Goal: Navigation & Orientation: Find specific page/section

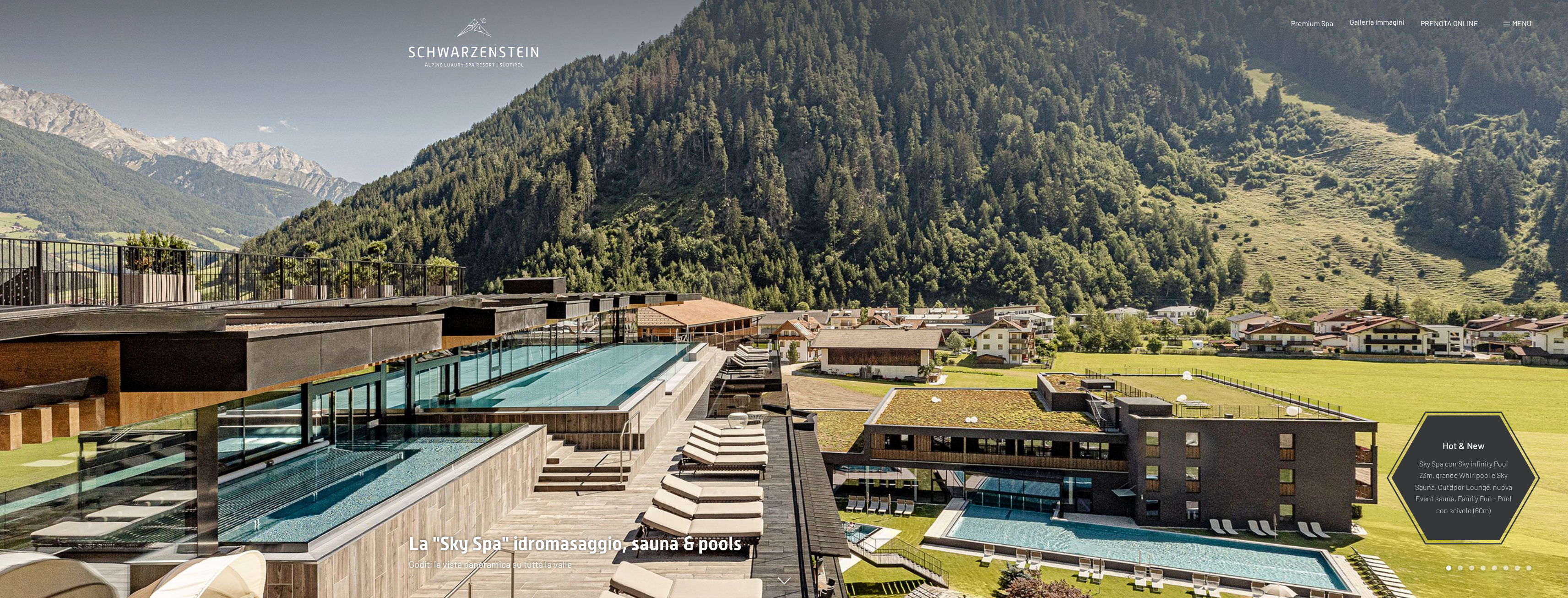
click at [1369, 25] on span "Galleria immagini" at bounding box center [1377, 22] width 55 height 9
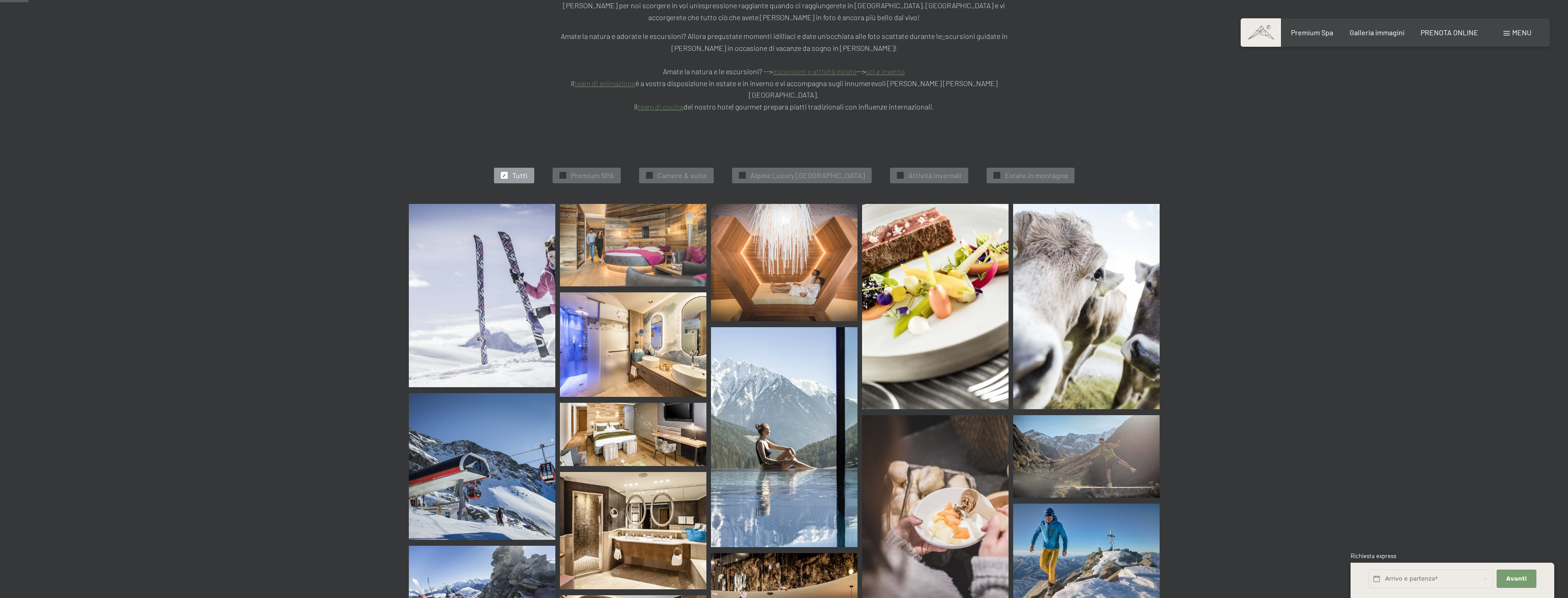
scroll to position [229, 0]
click at [606, 170] on span "Premium SPA" at bounding box center [592, 175] width 43 height 10
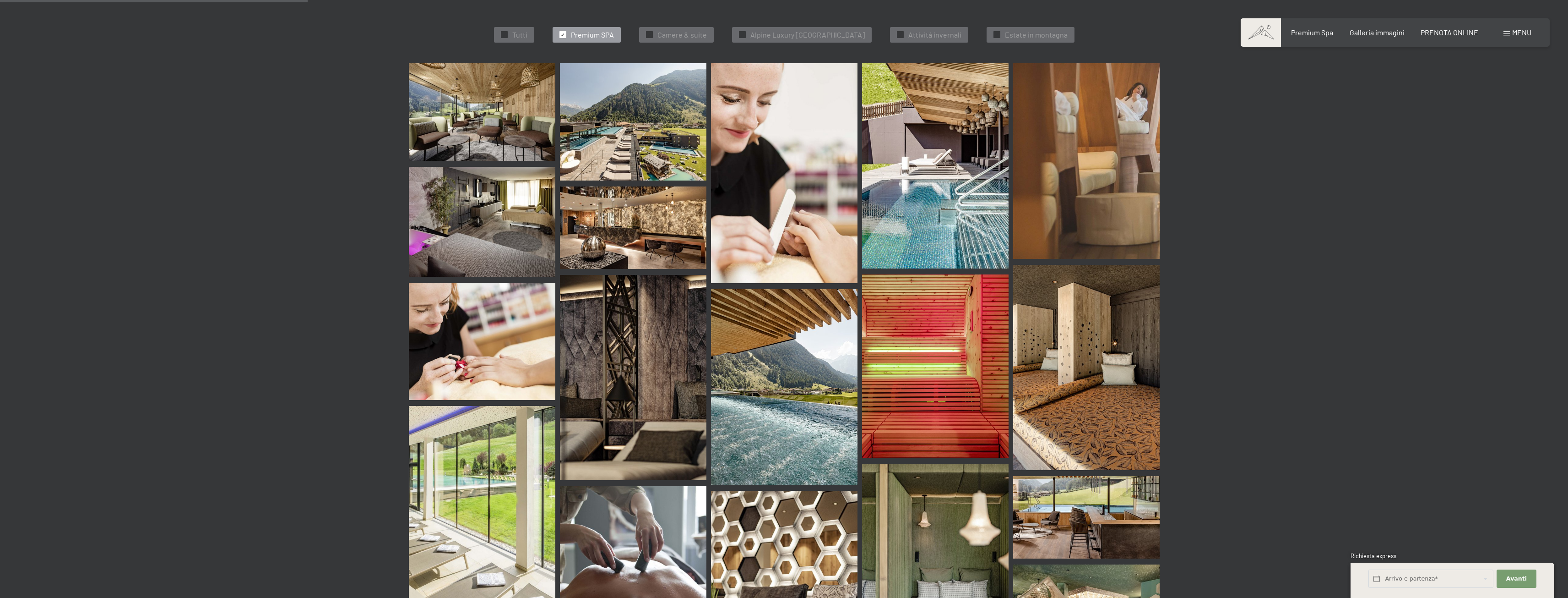
scroll to position [277, 0]
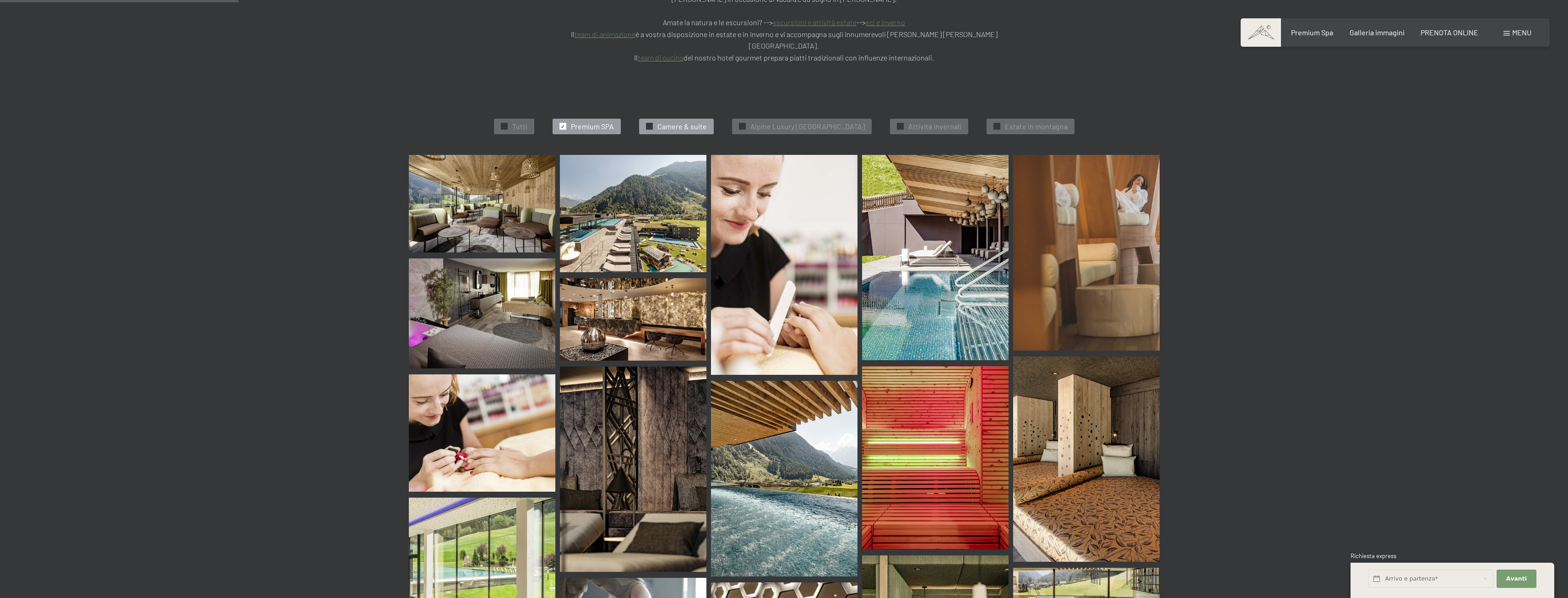
click at [657, 121] on span "Camere & suite" at bounding box center [682, 126] width 49 height 10
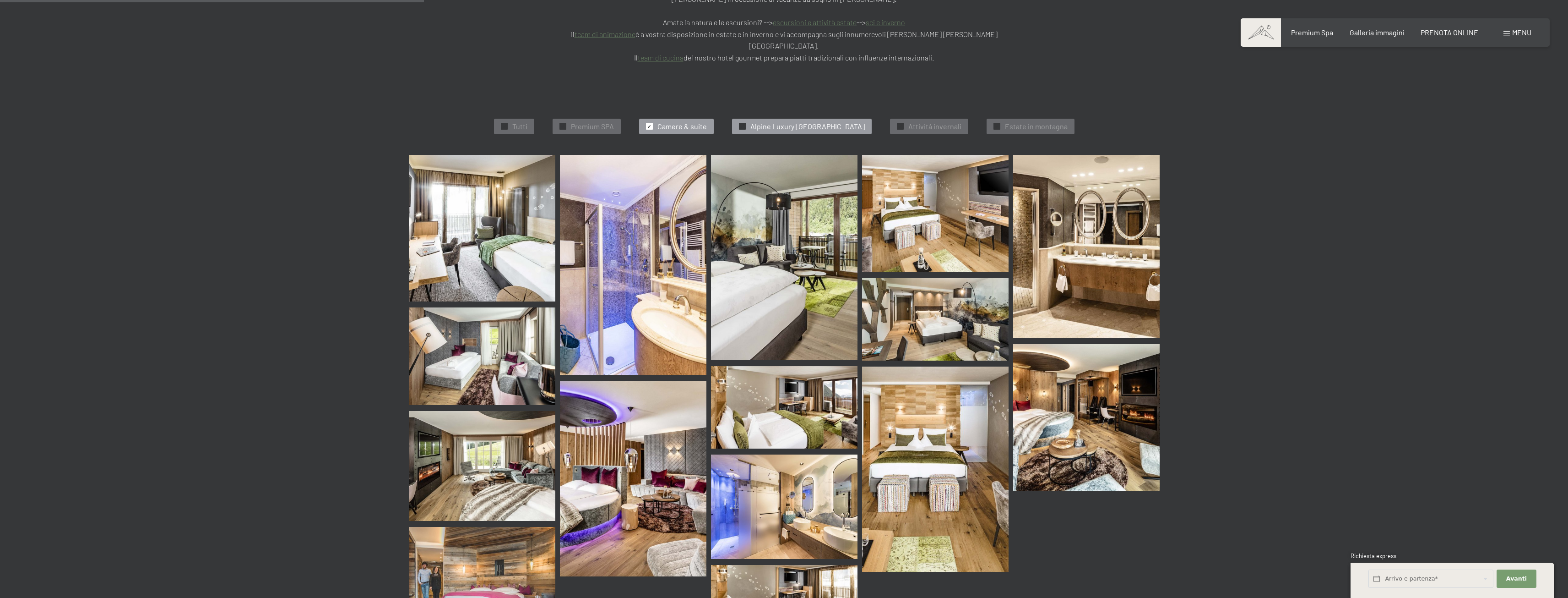
click at [796, 121] on span "Alpine Luxury [GEOGRAPHIC_DATA]" at bounding box center [807, 126] width 115 height 10
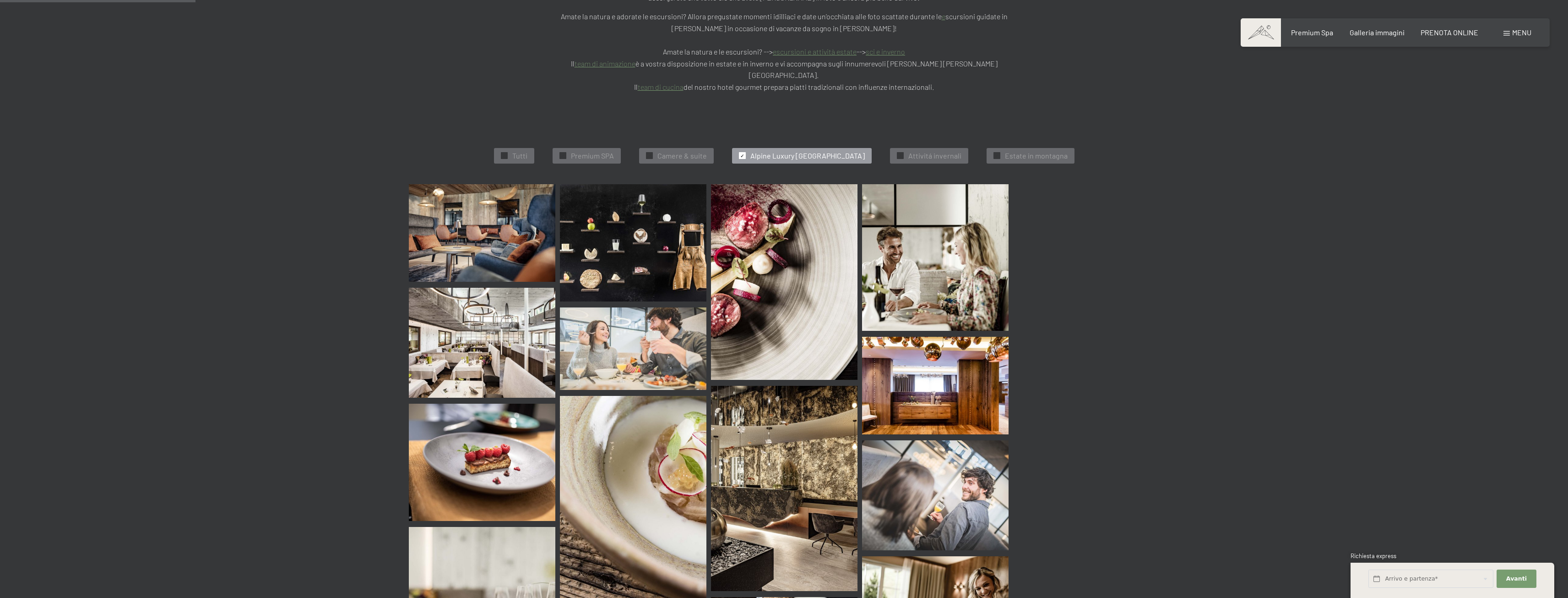
scroll to position [232, 0]
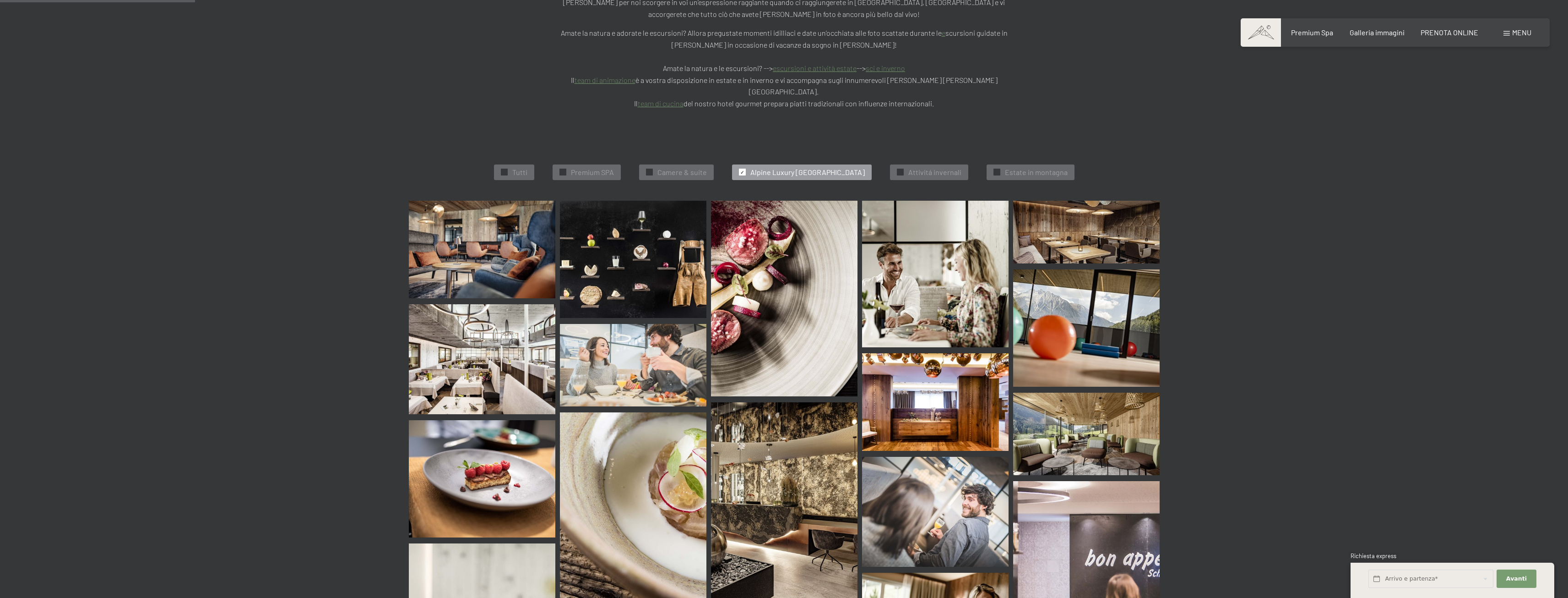
click at [822, 295] on img at bounding box center [784, 298] width 147 height 196
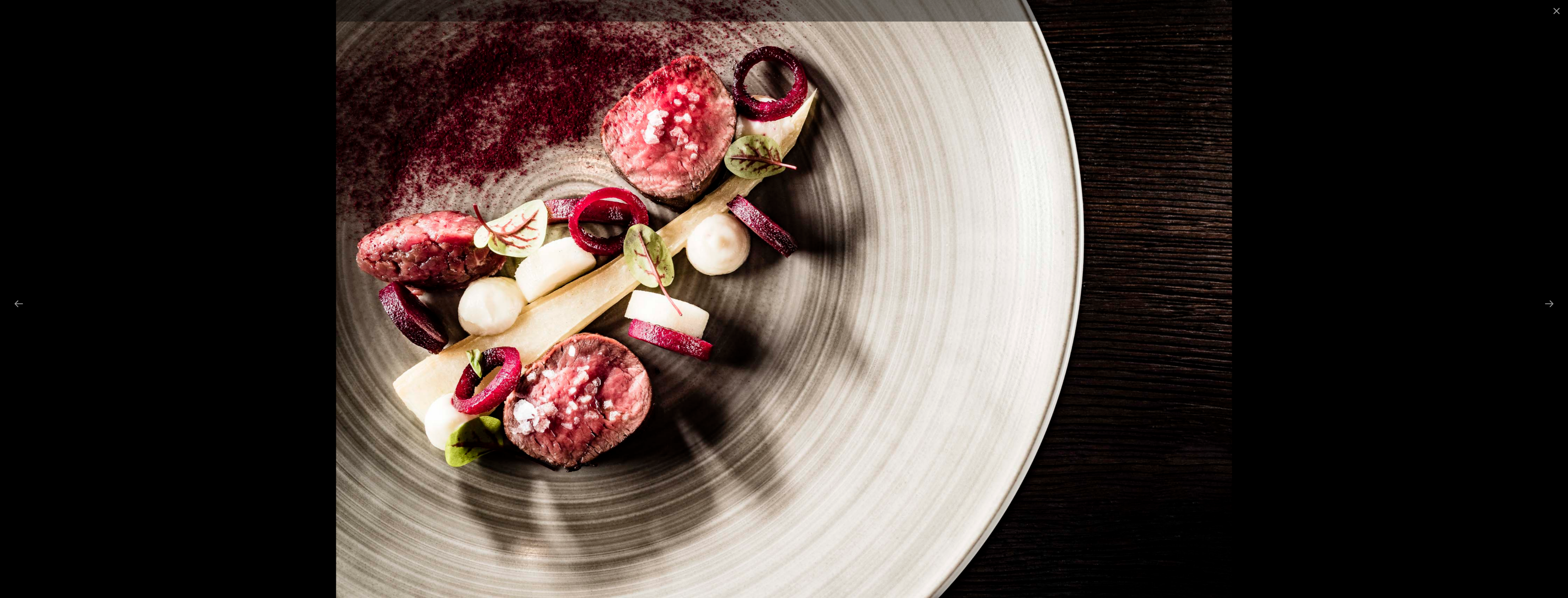
click at [1411, 303] on div at bounding box center [784, 299] width 1568 height 598
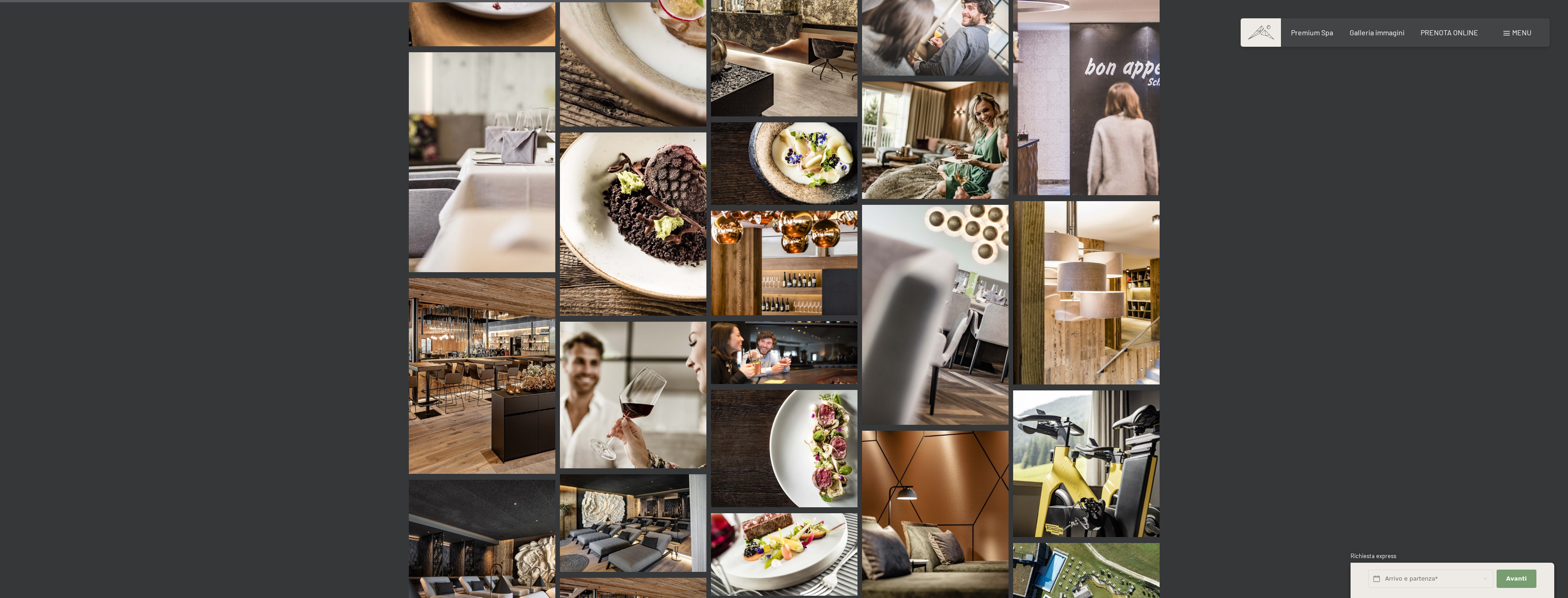
scroll to position [782, 0]
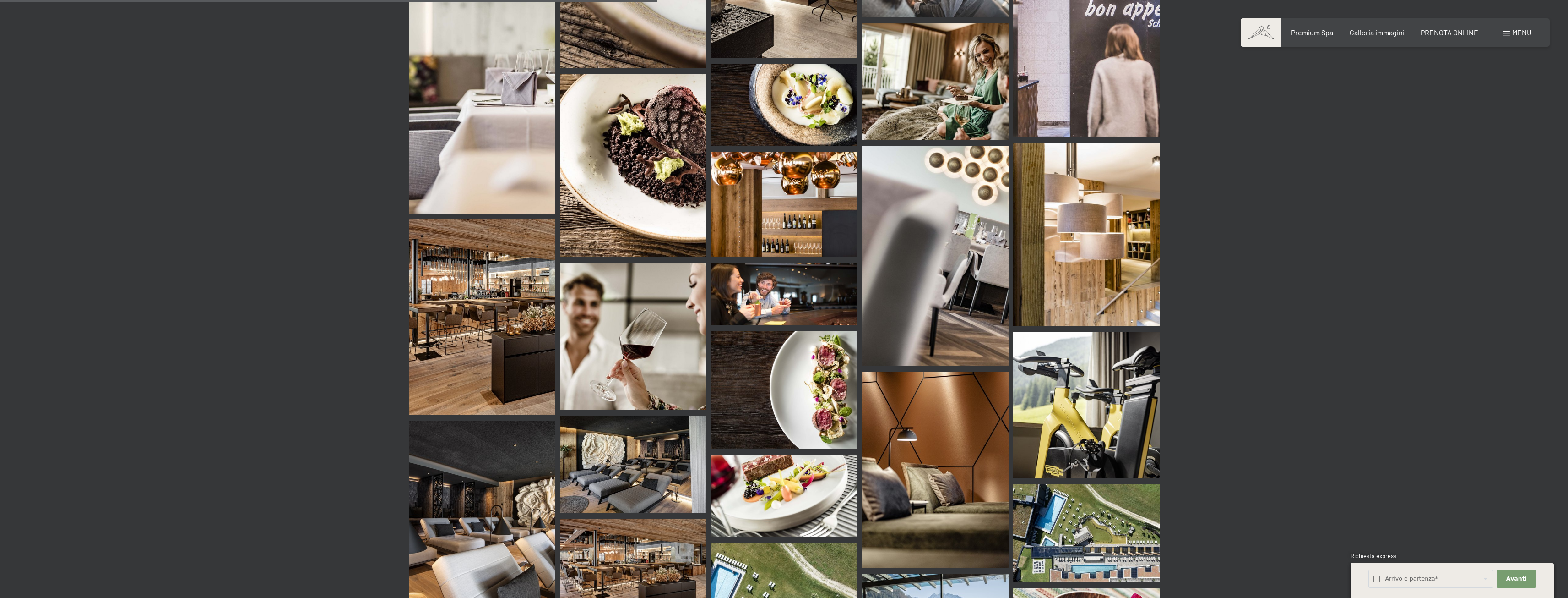
click at [795, 365] on img at bounding box center [784, 390] width 147 height 118
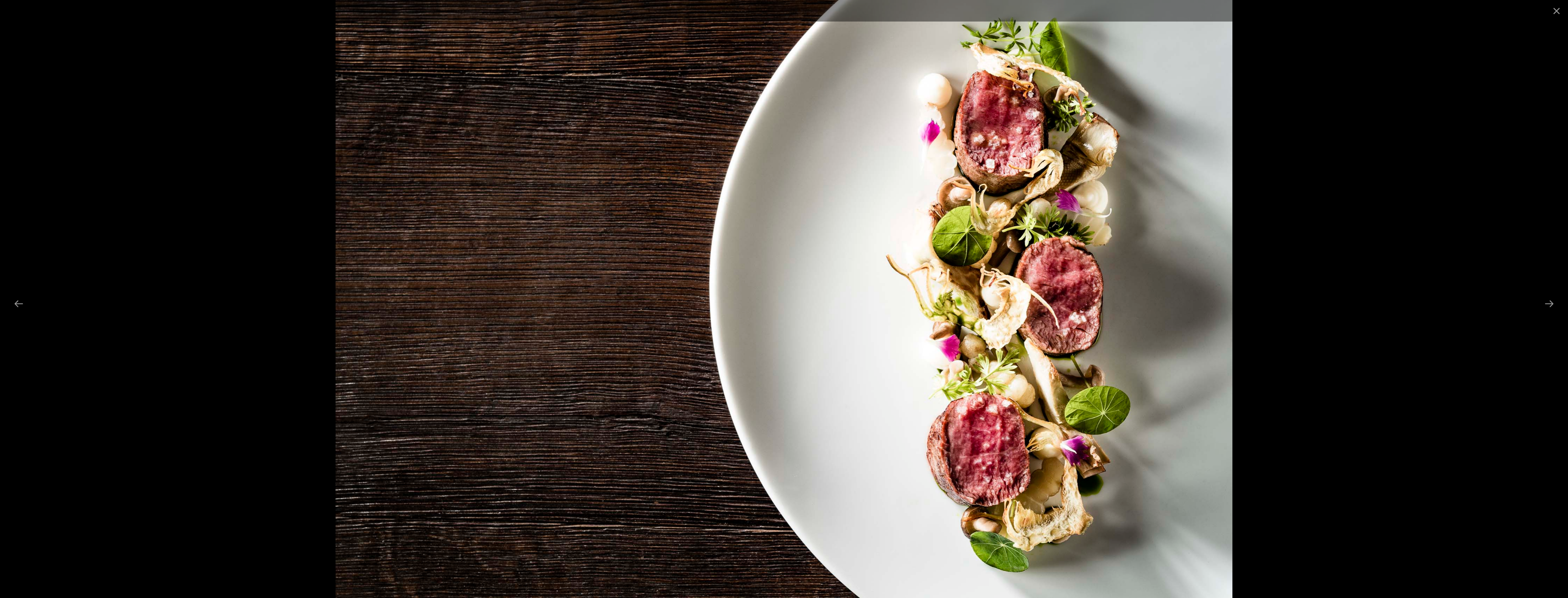
click at [1437, 337] on div at bounding box center [784, 299] width 1568 height 598
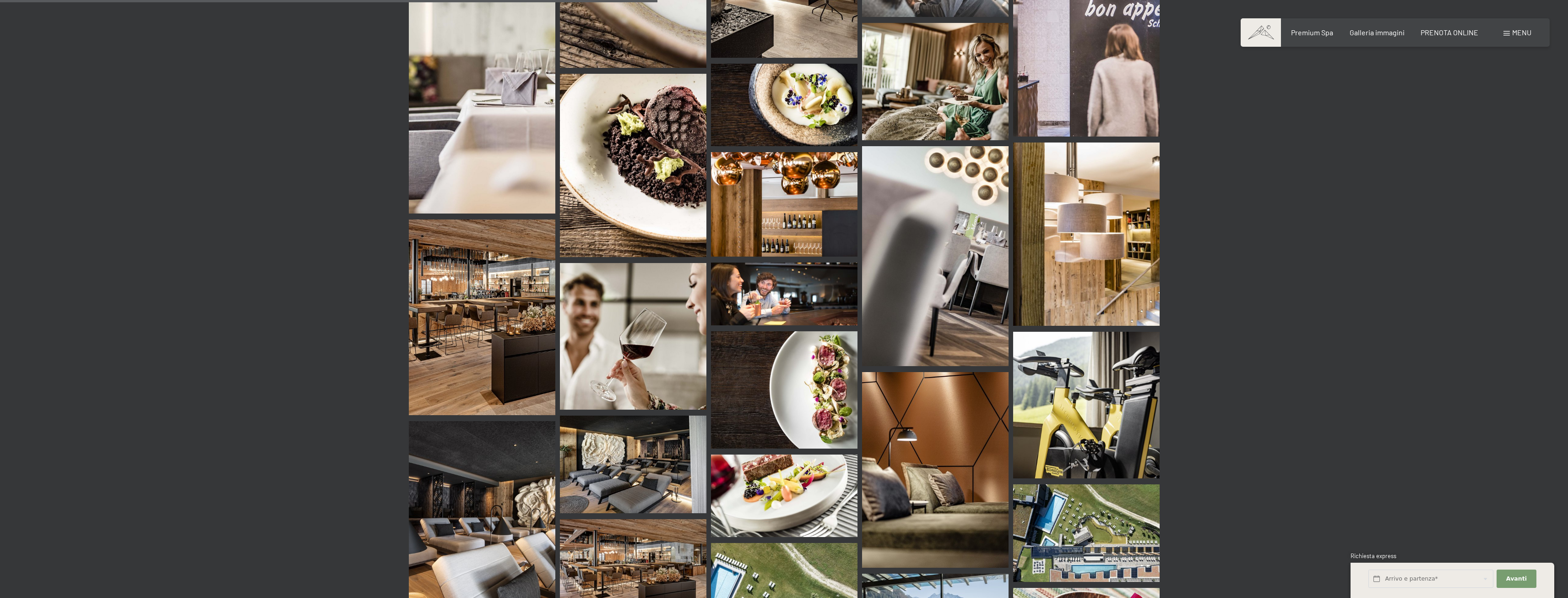
click at [843, 457] on img at bounding box center [784, 496] width 147 height 83
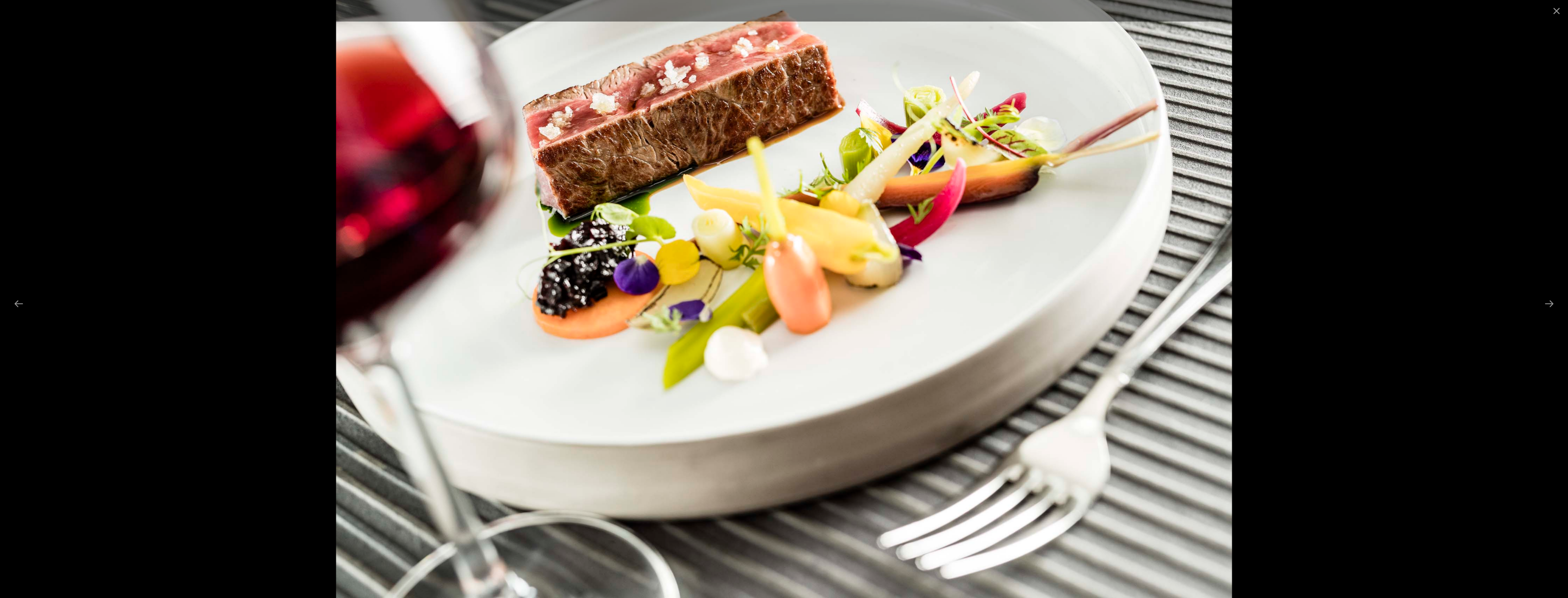
click at [1357, 311] on div at bounding box center [784, 299] width 1568 height 598
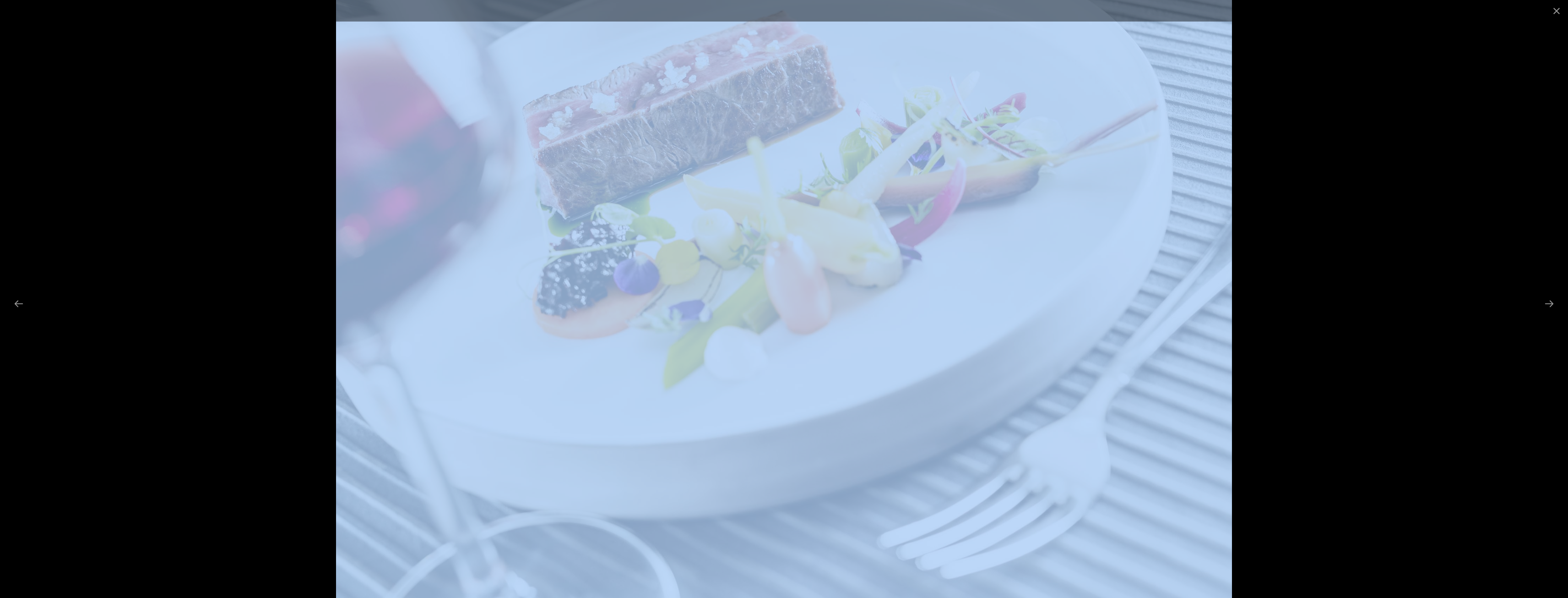
click at [1358, 311] on div at bounding box center [784, 299] width 1568 height 598
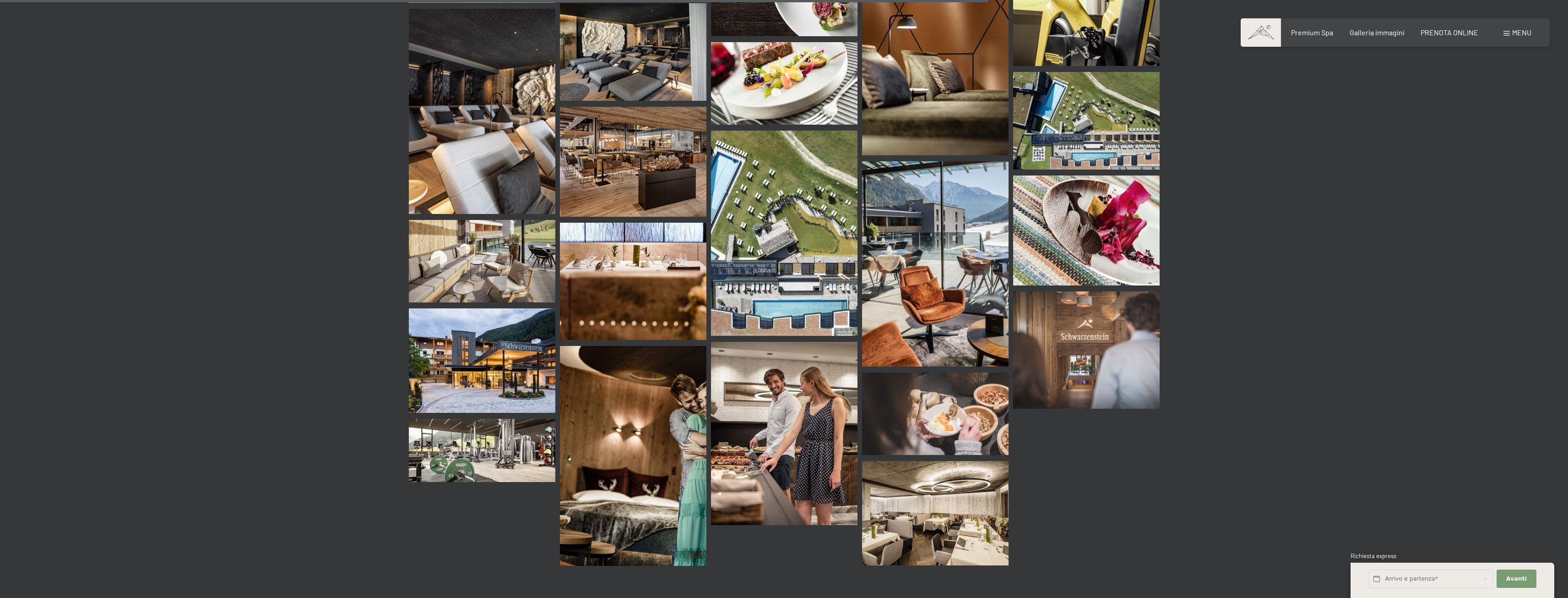
scroll to position [1056, 0]
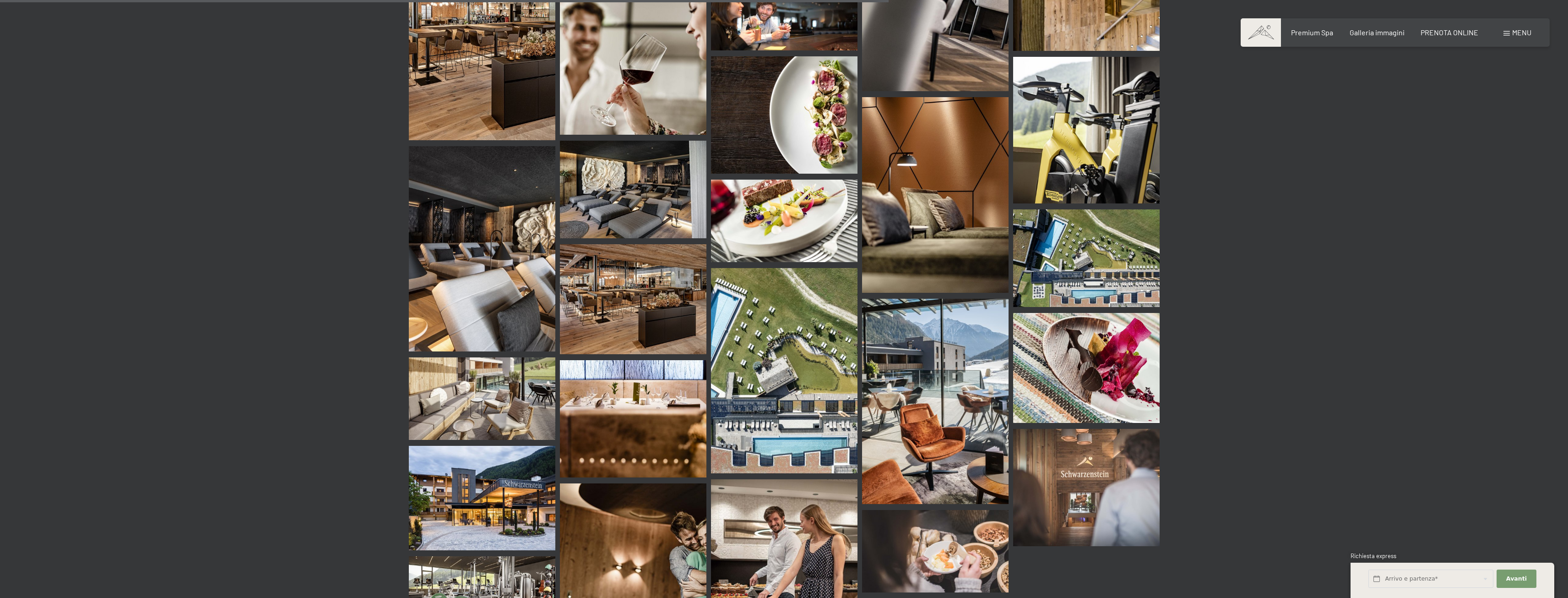
click at [1150, 335] on img at bounding box center [1086, 367] width 147 height 110
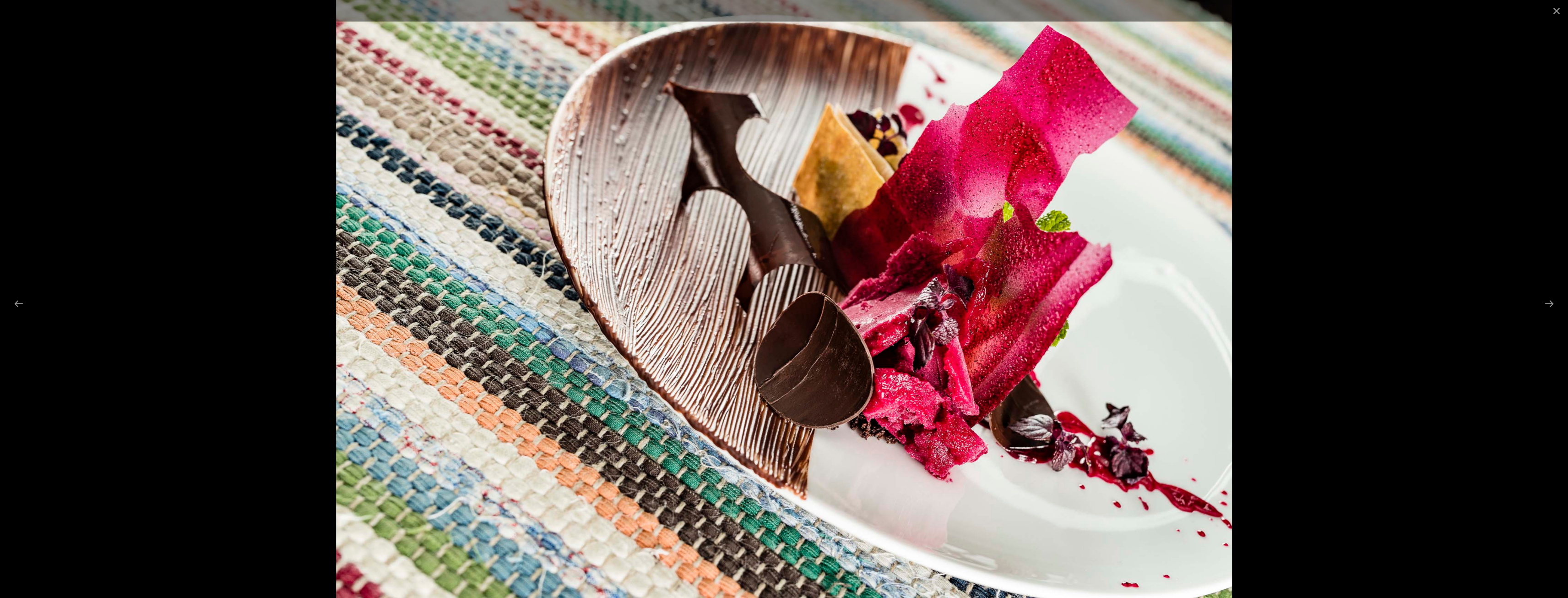
click at [1404, 326] on div at bounding box center [784, 299] width 1568 height 598
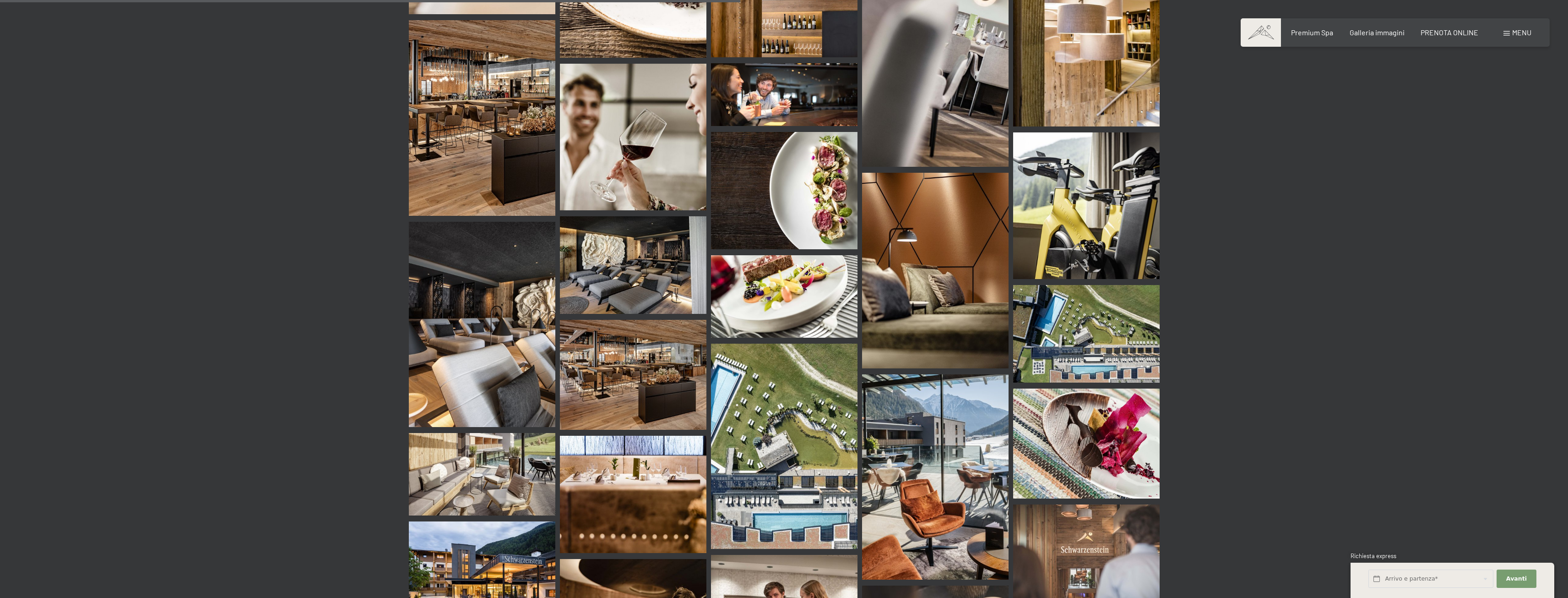
scroll to position [873, 0]
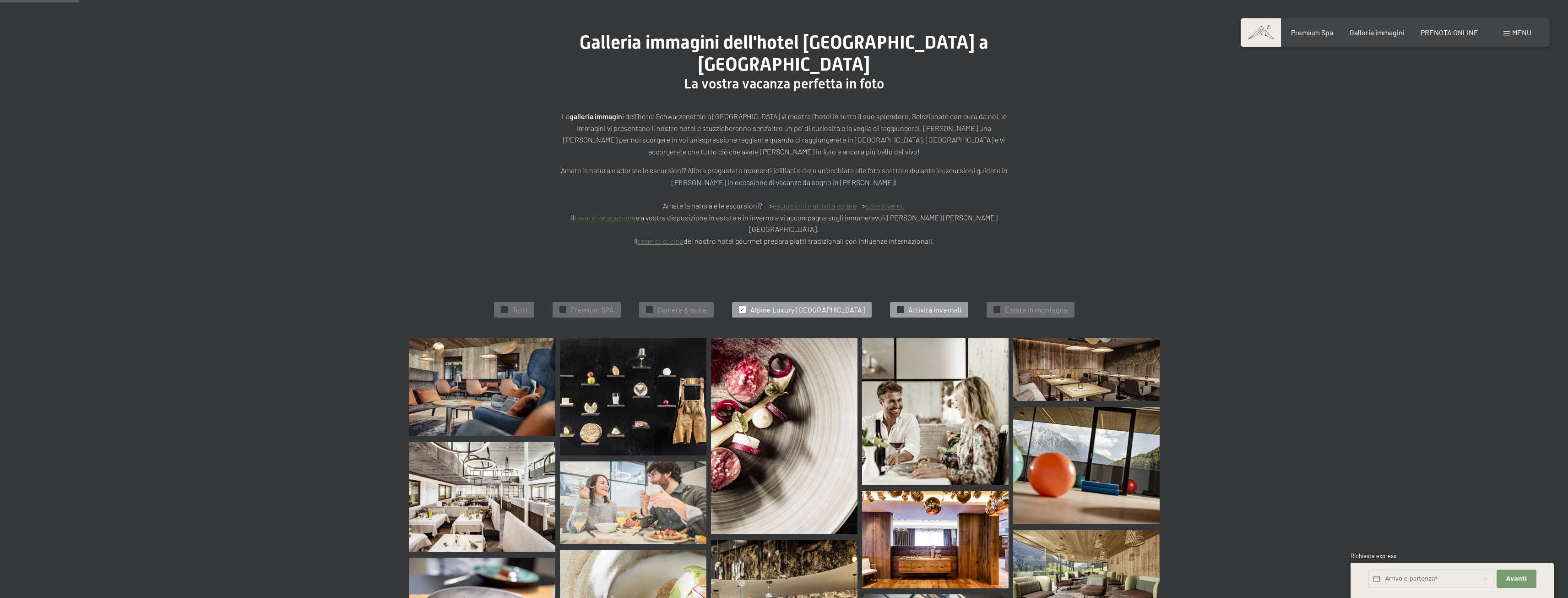
click at [959, 302] on div "✓ Attivitá invernali" at bounding box center [929, 309] width 78 height 15
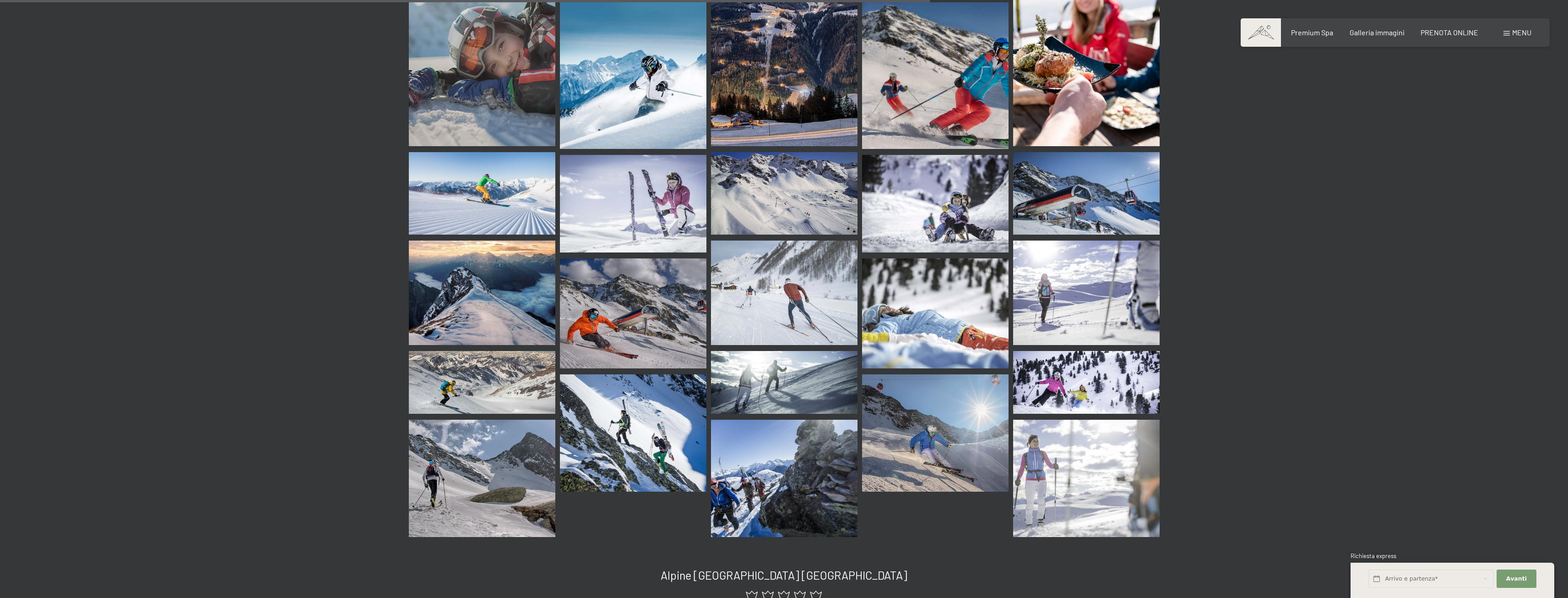
scroll to position [1102, 0]
